Goal: Find contact information: Find contact information

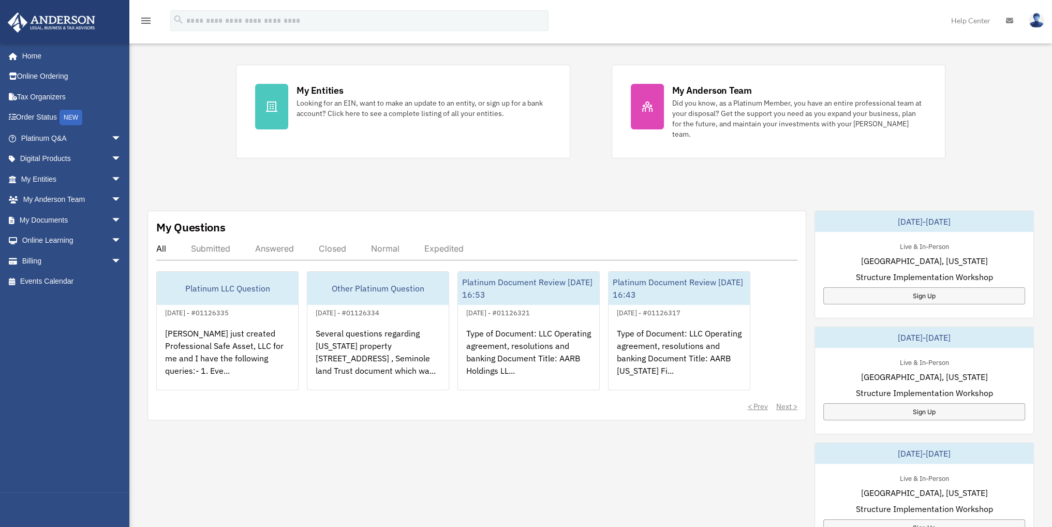
scroll to position [207, 0]
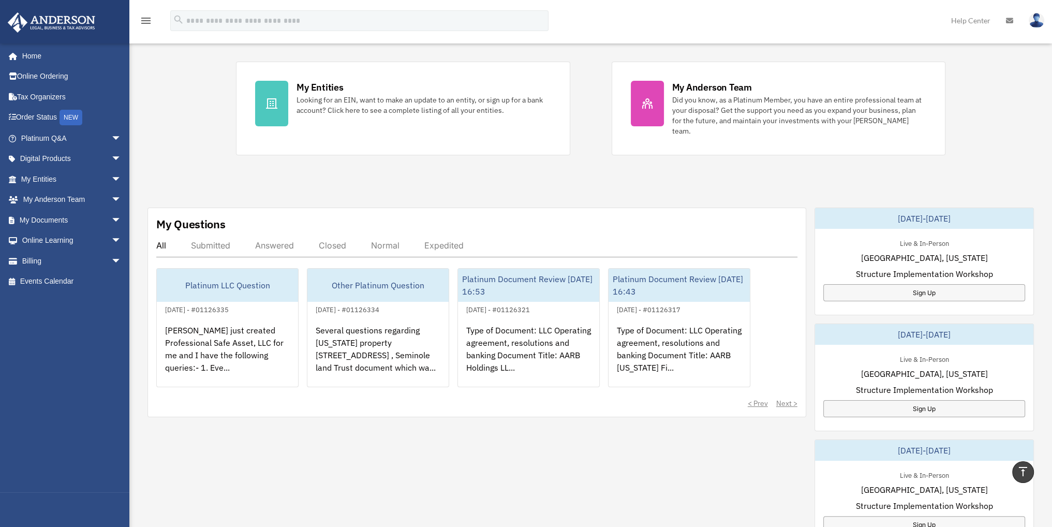
click at [257, 240] on div "Answered" at bounding box center [274, 245] width 39 height 10
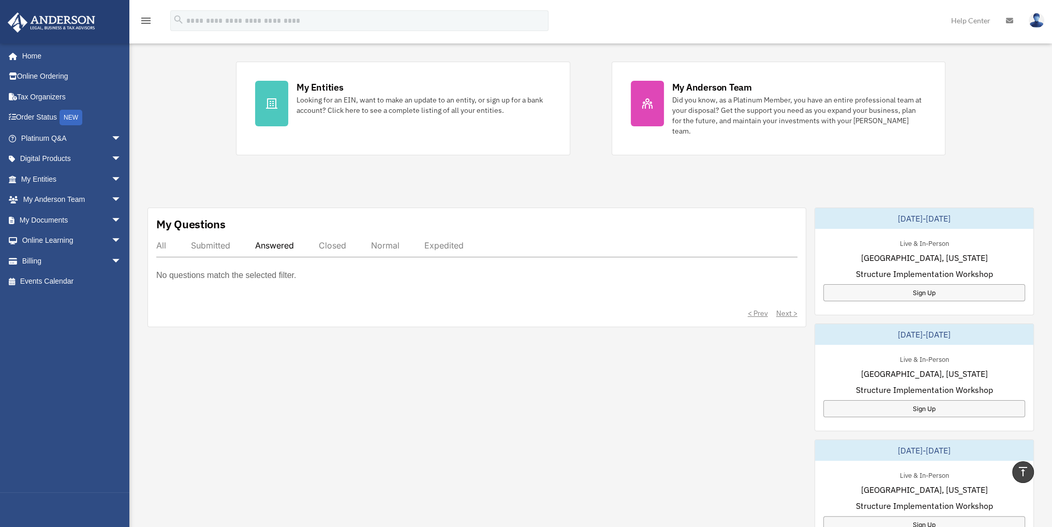
click at [222, 240] on div "Submitted" at bounding box center [210, 245] width 39 height 10
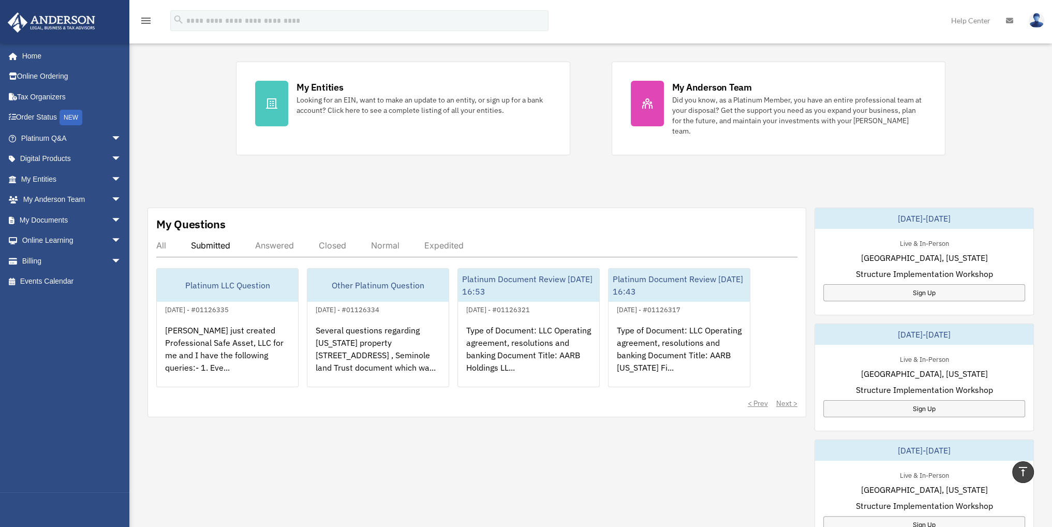
click at [341, 240] on div "Closed" at bounding box center [332, 245] width 27 height 10
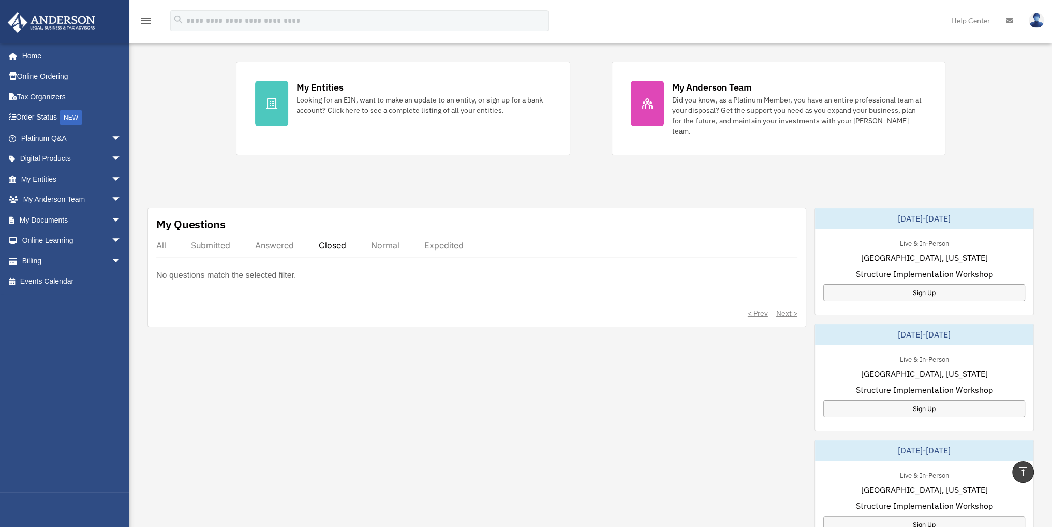
click at [381, 240] on div "Normal" at bounding box center [385, 245] width 28 height 10
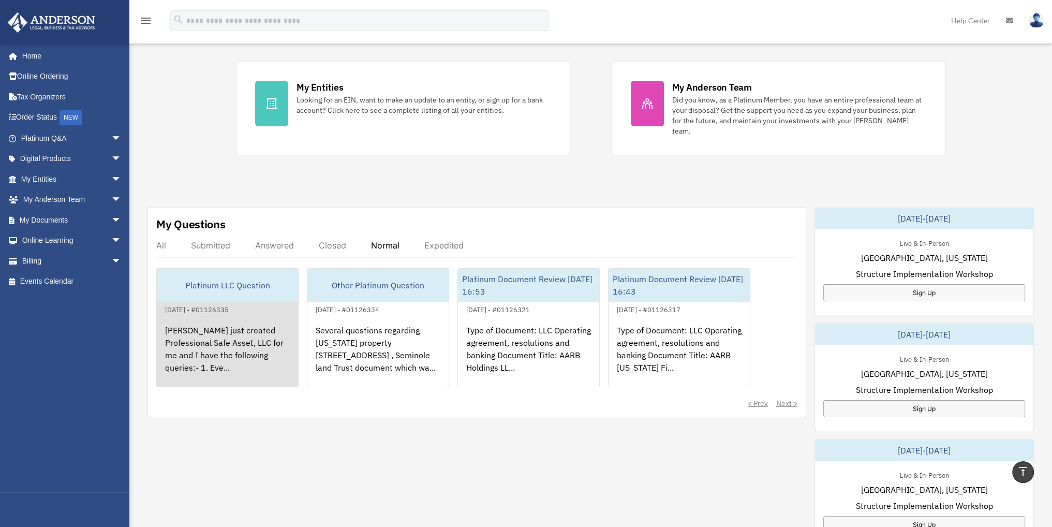
click at [248, 272] on div "Platinum LLC Question" at bounding box center [227, 284] width 141 height 33
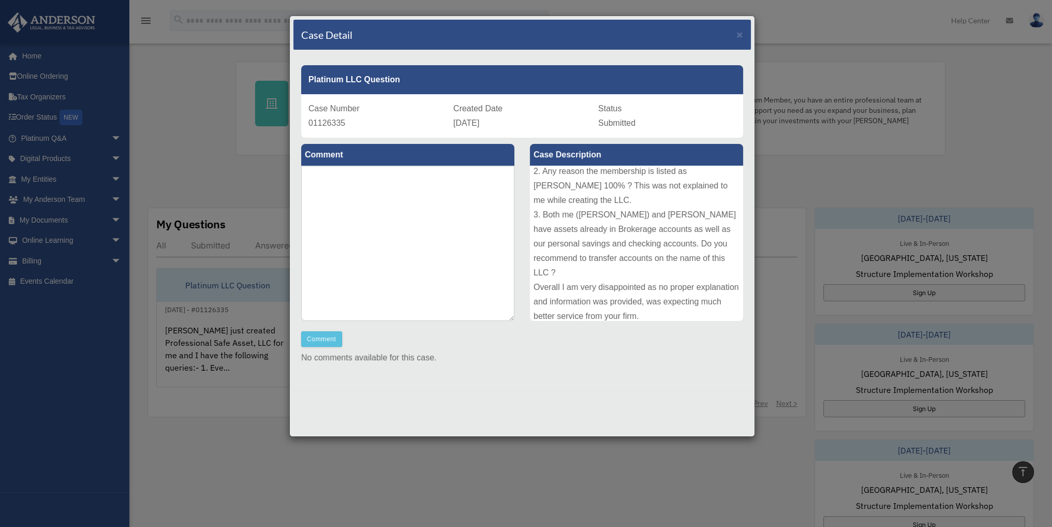
scroll to position [98, 0]
click at [738, 33] on span "×" at bounding box center [739, 34] width 7 height 12
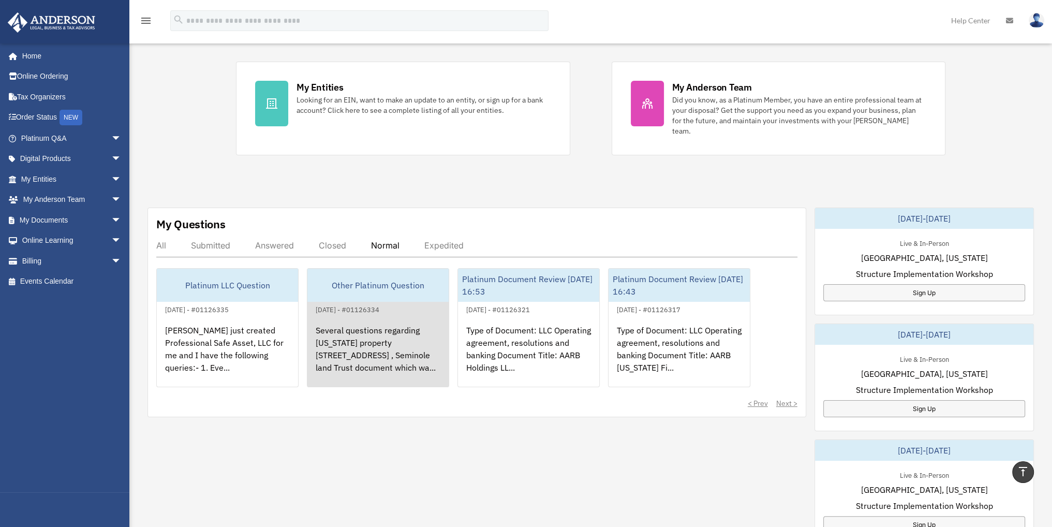
click at [387, 303] on div "September 28, 2025 - #01126334" at bounding box center [347, 308] width 80 height 11
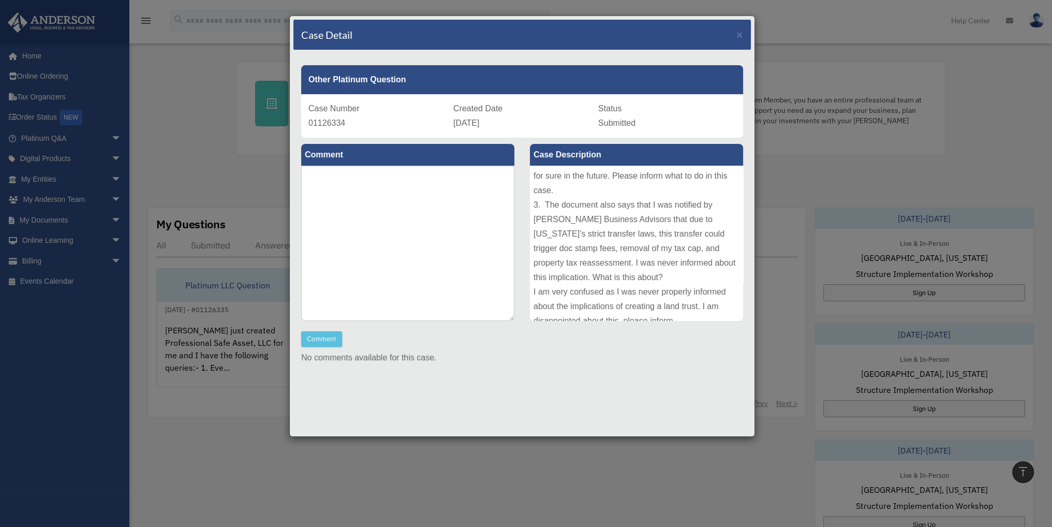
scroll to position [156, 0]
click at [736, 32] on span "×" at bounding box center [739, 34] width 7 height 12
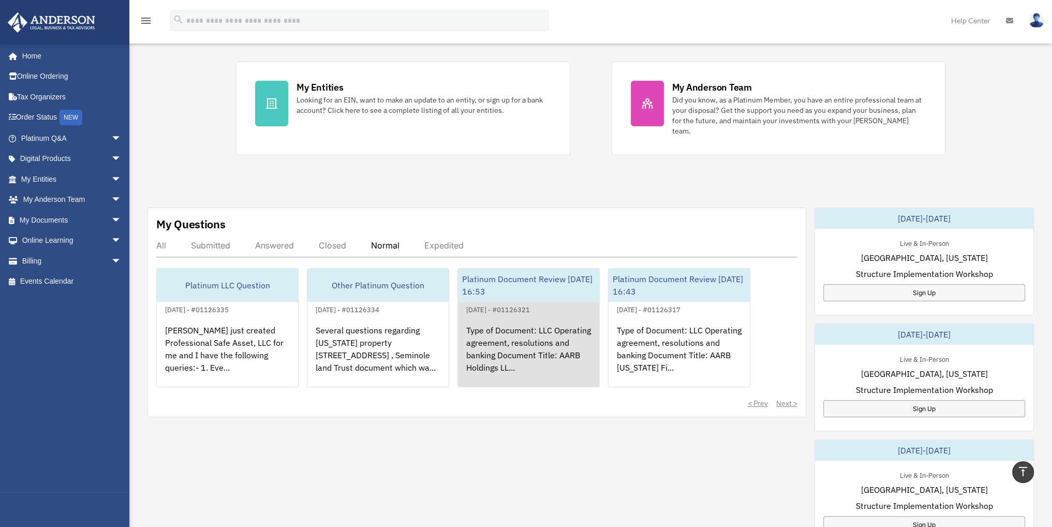
click at [555, 327] on div "Type of Document: LLC Operating agreement, resolutions and banking Document Tit…" at bounding box center [528, 356] width 141 height 81
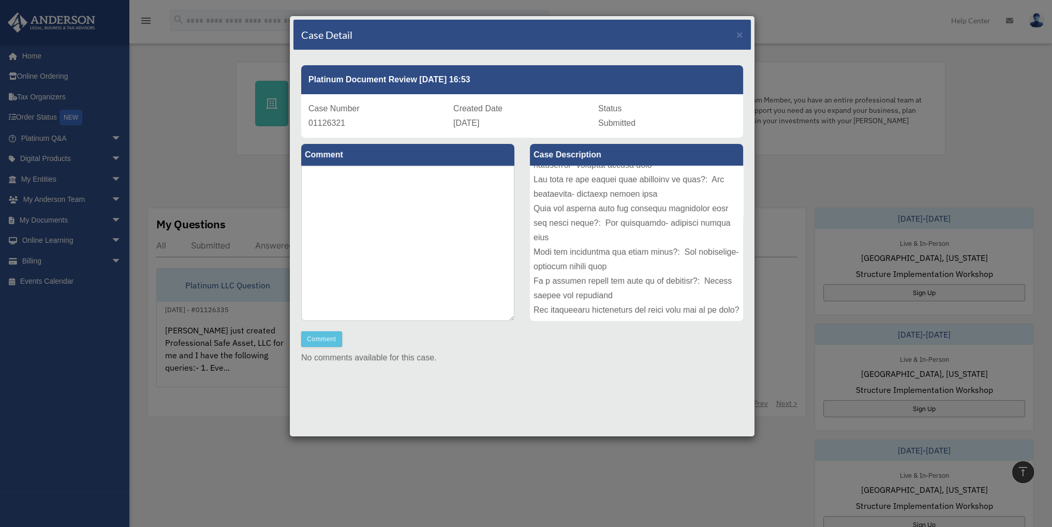
scroll to position [518, 0]
click at [744, 41] on div "Case Detail ×" at bounding box center [521, 35] width 457 height 31
click at [737, 35] on span "×" at bounding box center [739, 34] width 7 height 12
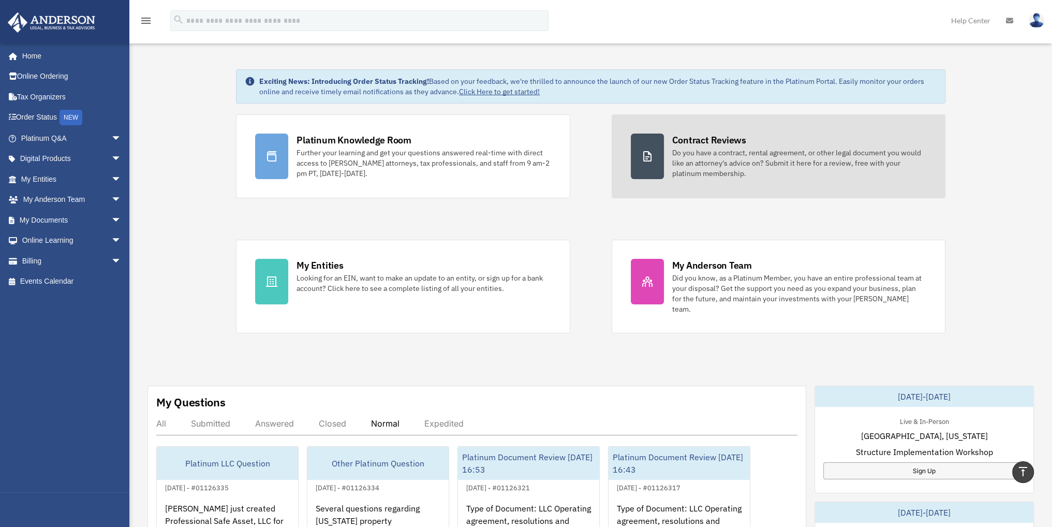
scroll to position [0, 0]
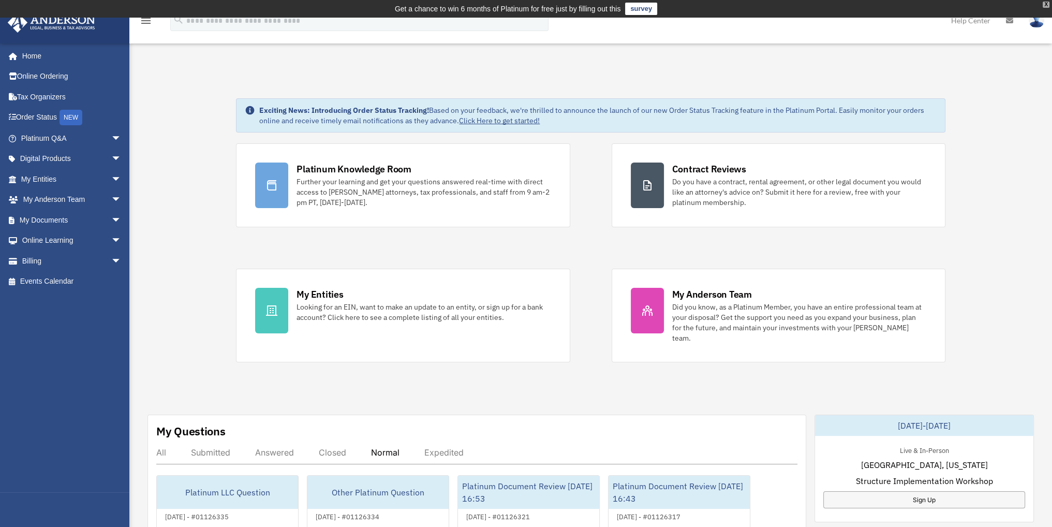
click at [1046, 6] on div "X" at bounding box center [1045, 5] width 7 height 6
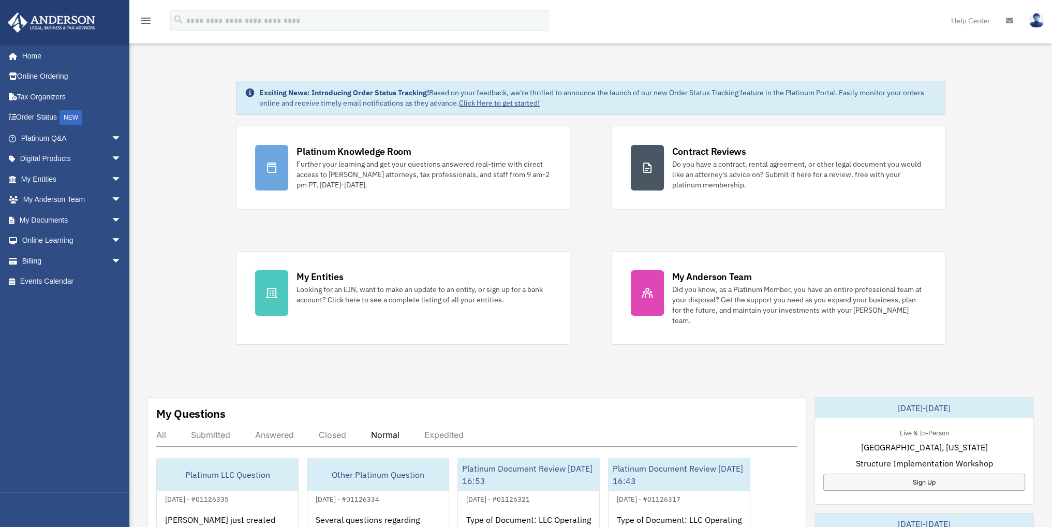
click at [1030, 19] on img at bounding box center [1036, 20] width 16 height 15
click at [111, 197] on span "arrow_drop_down" at bounding box center [121, 199] width 21 height 21
click at [93, 226] on link "My Anderson Team" at bounding box center [75, 220] width 123 height 21
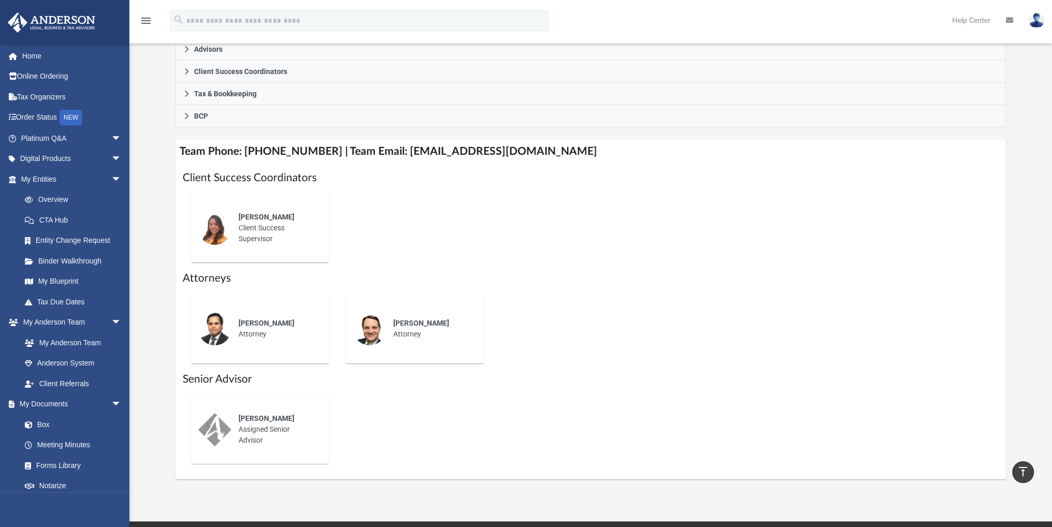
scroll to position [310, 0]
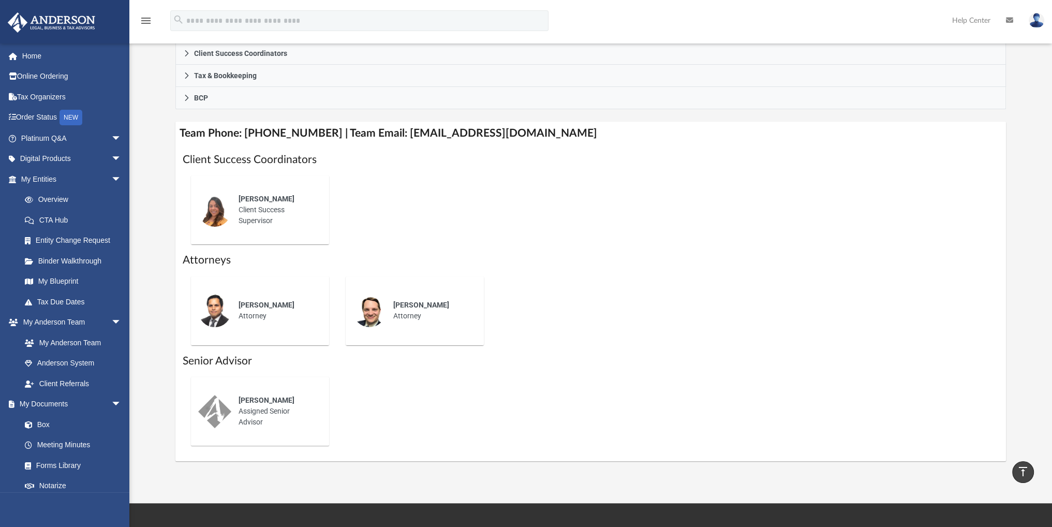
click at [412, 312] on div "[PERSON_NAME] Attorney" at bounding box center [431, 310] width 91 height 36
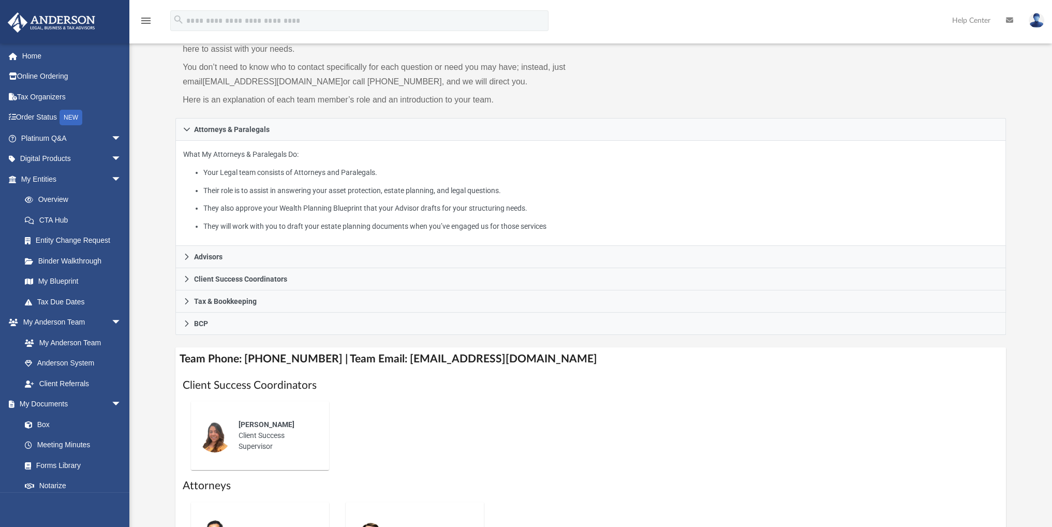
scroll to position [103, 0]
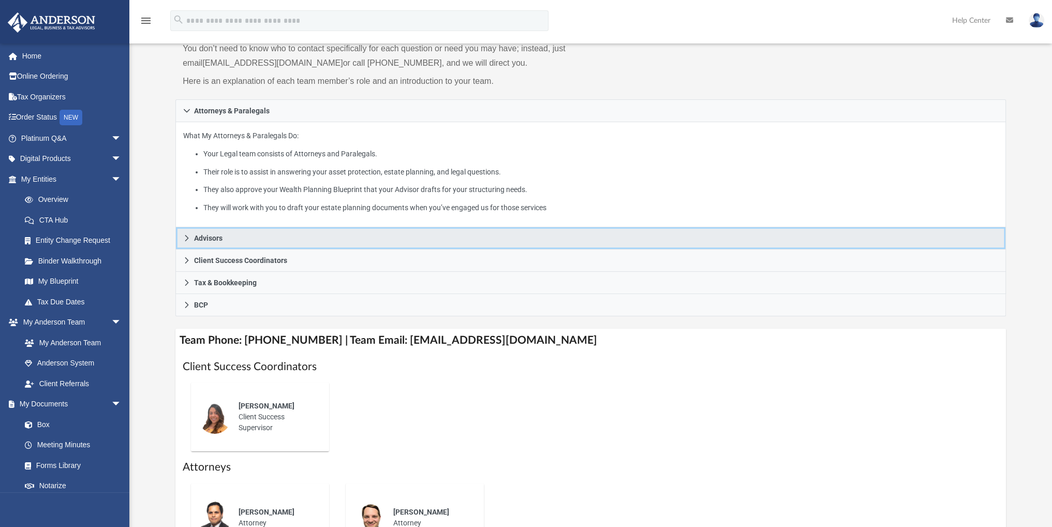
click at [215, 240] on span "Advisors" at bounding box center [208, 237] width 28 height 7
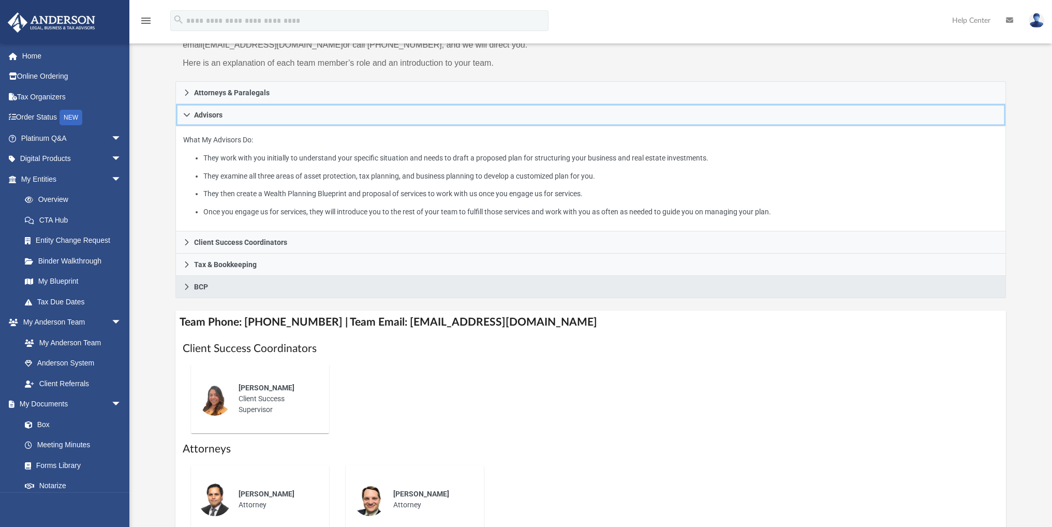
scroll to position [155, 0]
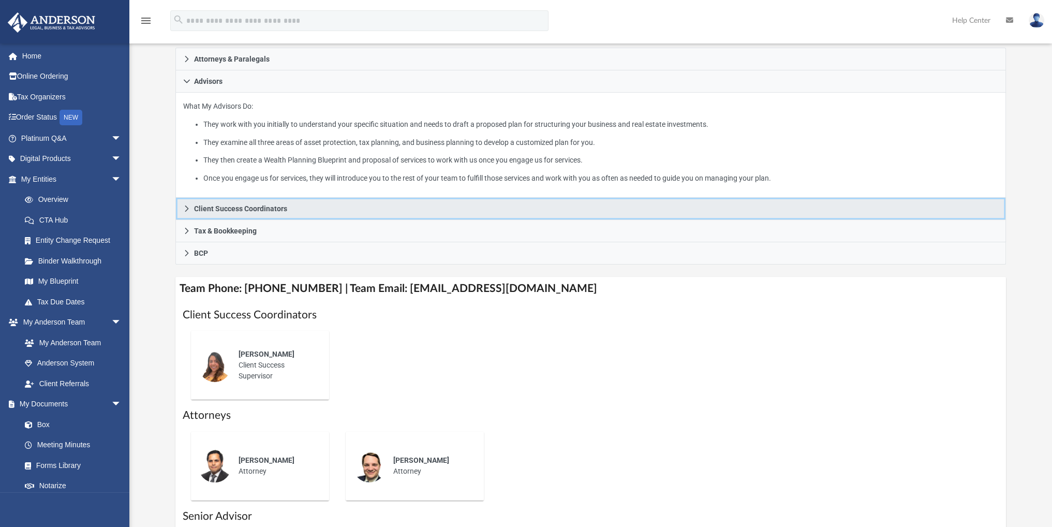
click at [259, 212] on span "Client Success Coordinators" at bounding box center [240, 208] width 93 height 7
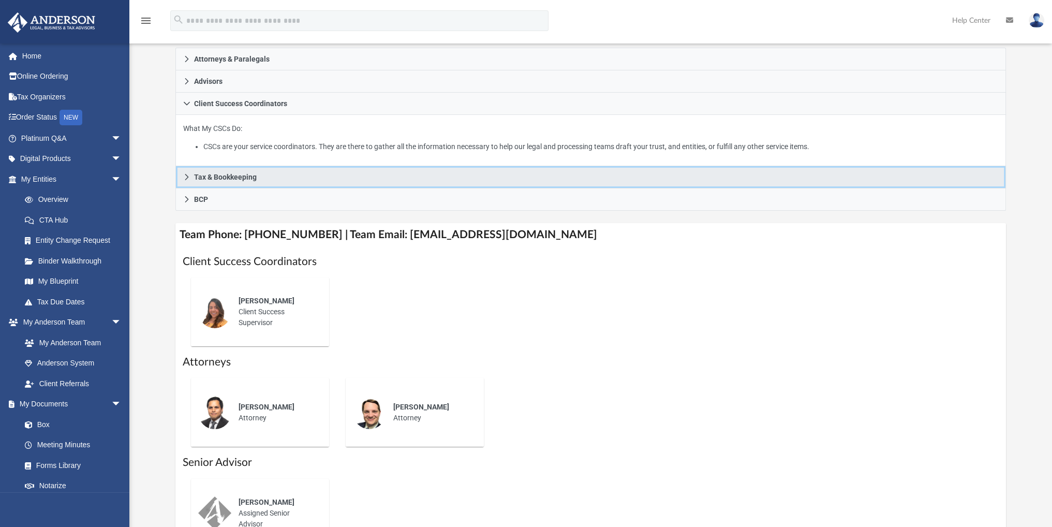
click at [247, 176] on span "Tax & Bookkeeping" at bounding box center [225, 176] width 63 height 7
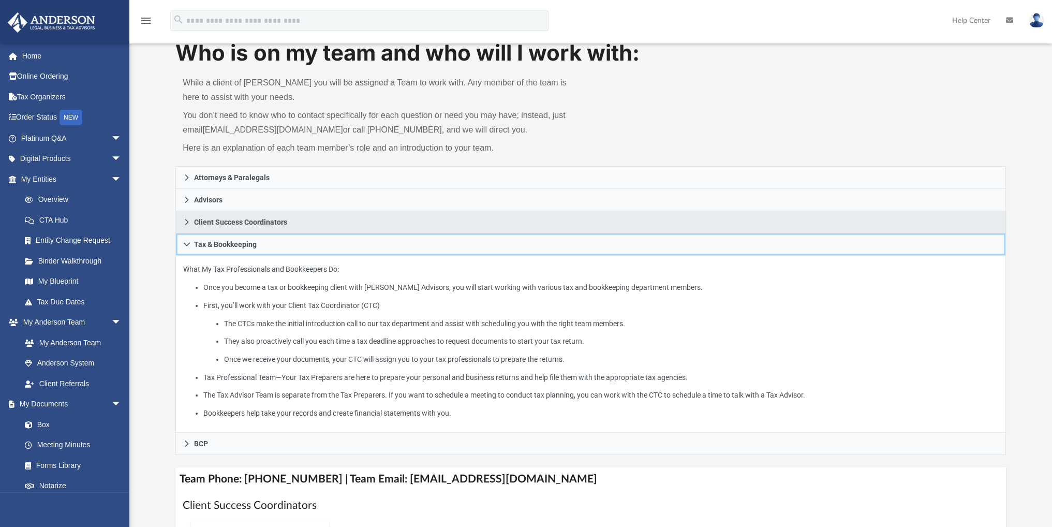
scroll to position [0, 0]
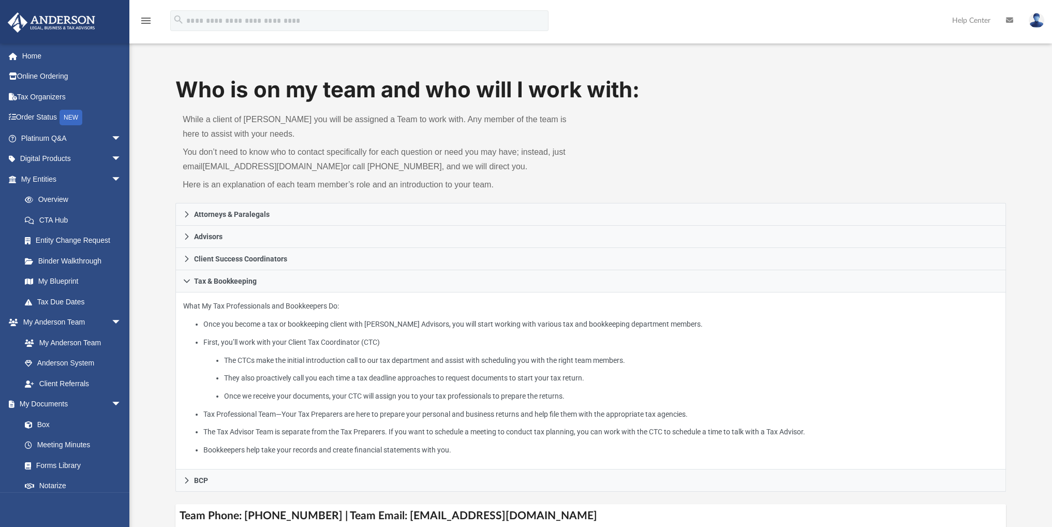
click at [1034, 17] on img at bounding box center [1036, 20] width 16 height 15
click at [871, 85] on link "Logout" at bounding box center [880, 90] width 103 height 21
